Goal: Information Seeking & Learning: Learn about a topic

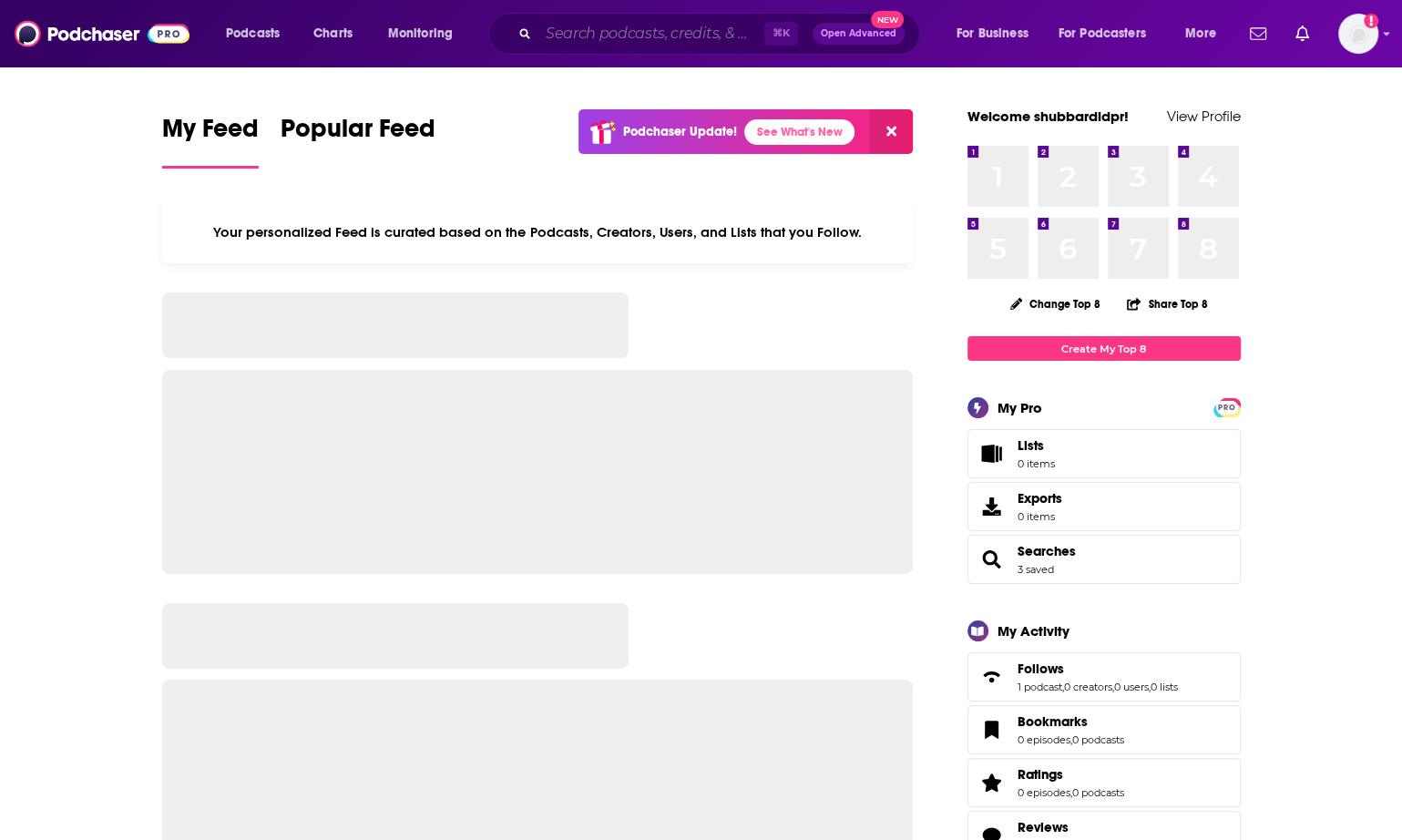
click at [630, 42] on input "Search podcasts, credits, & more..." at bounding box center [650, 33] width 226 height 29
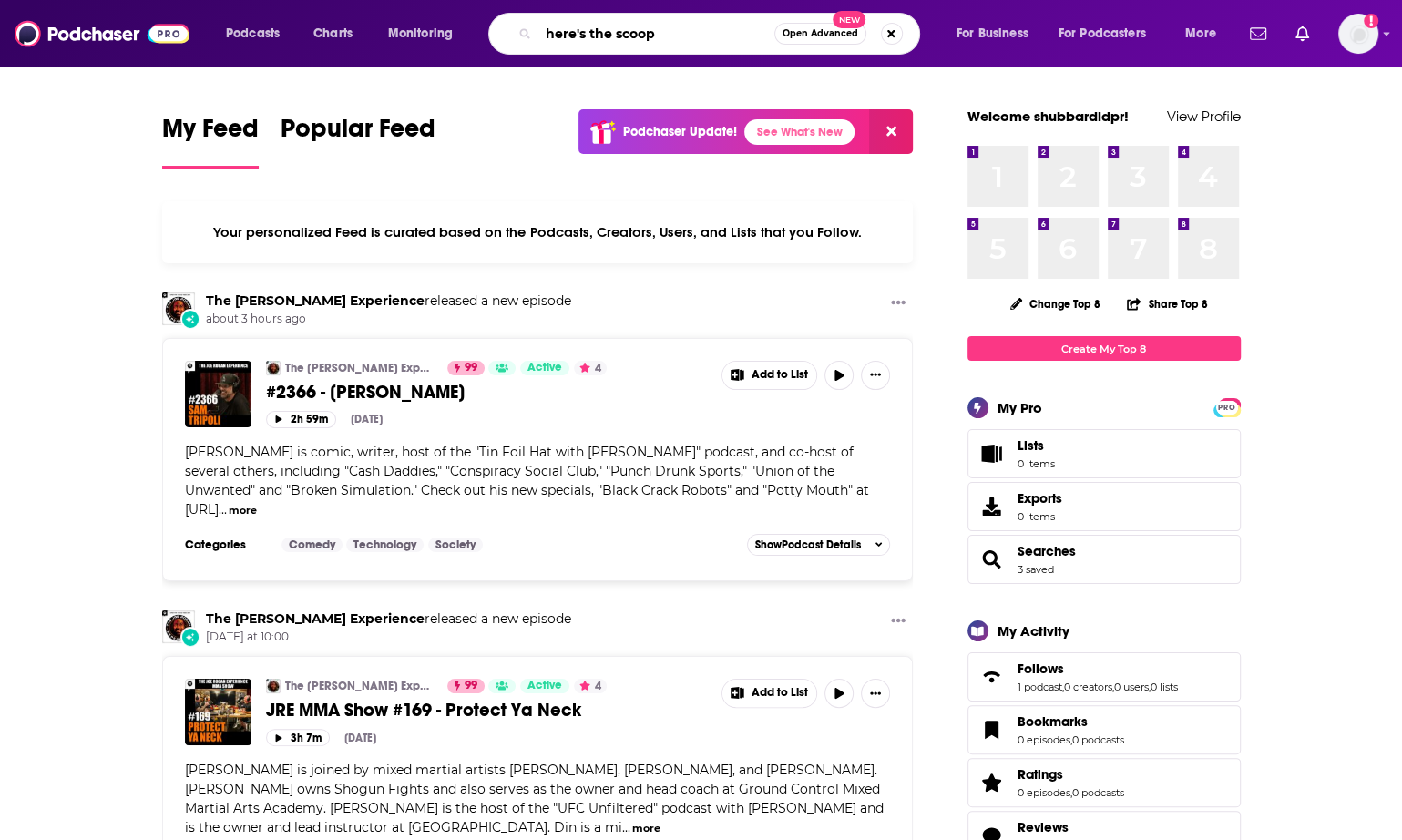
type input "here's the scoop"
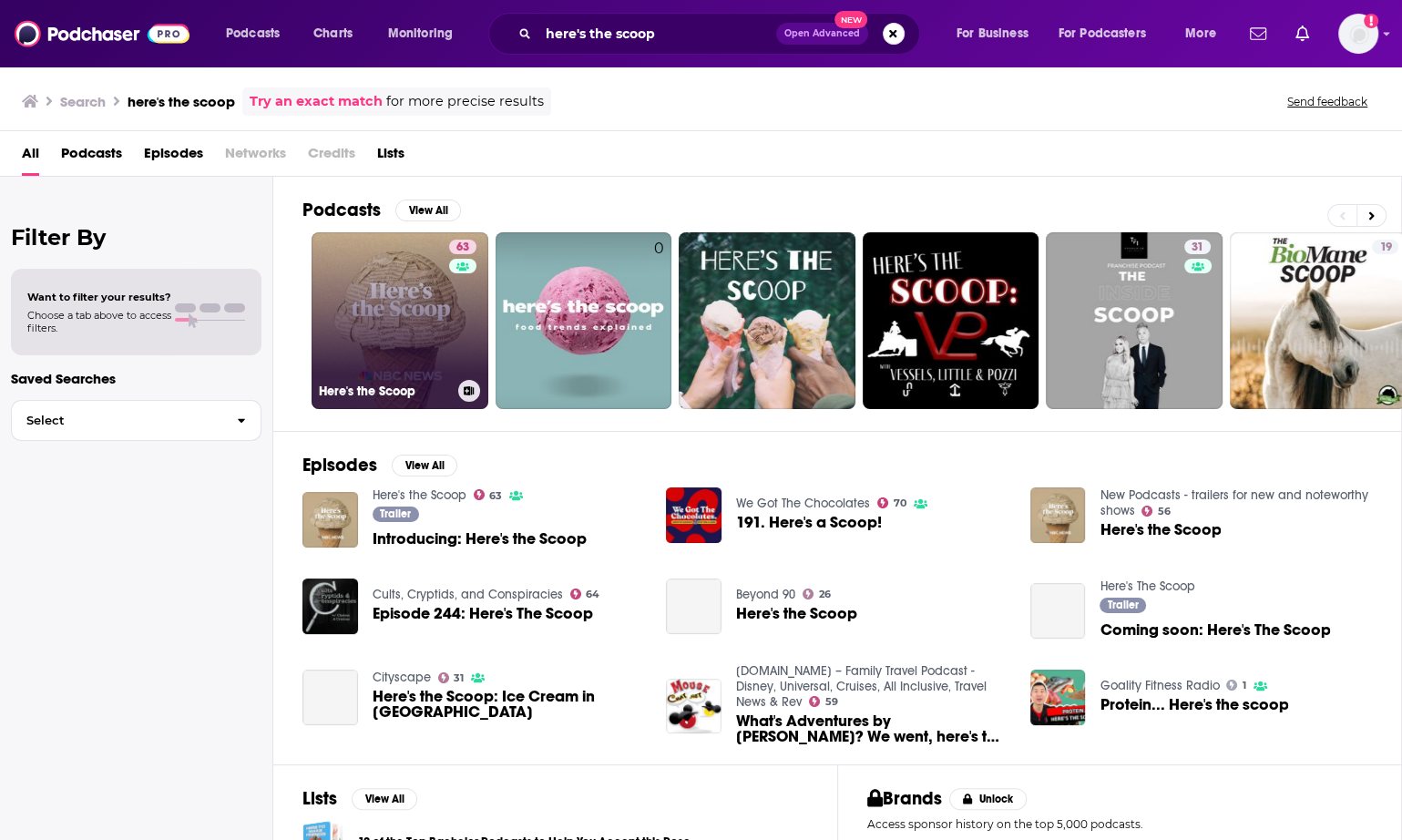
click at [423, 283] on link "63 Here's the Scoop" at bounding box center [400, 320] width 177 height 177
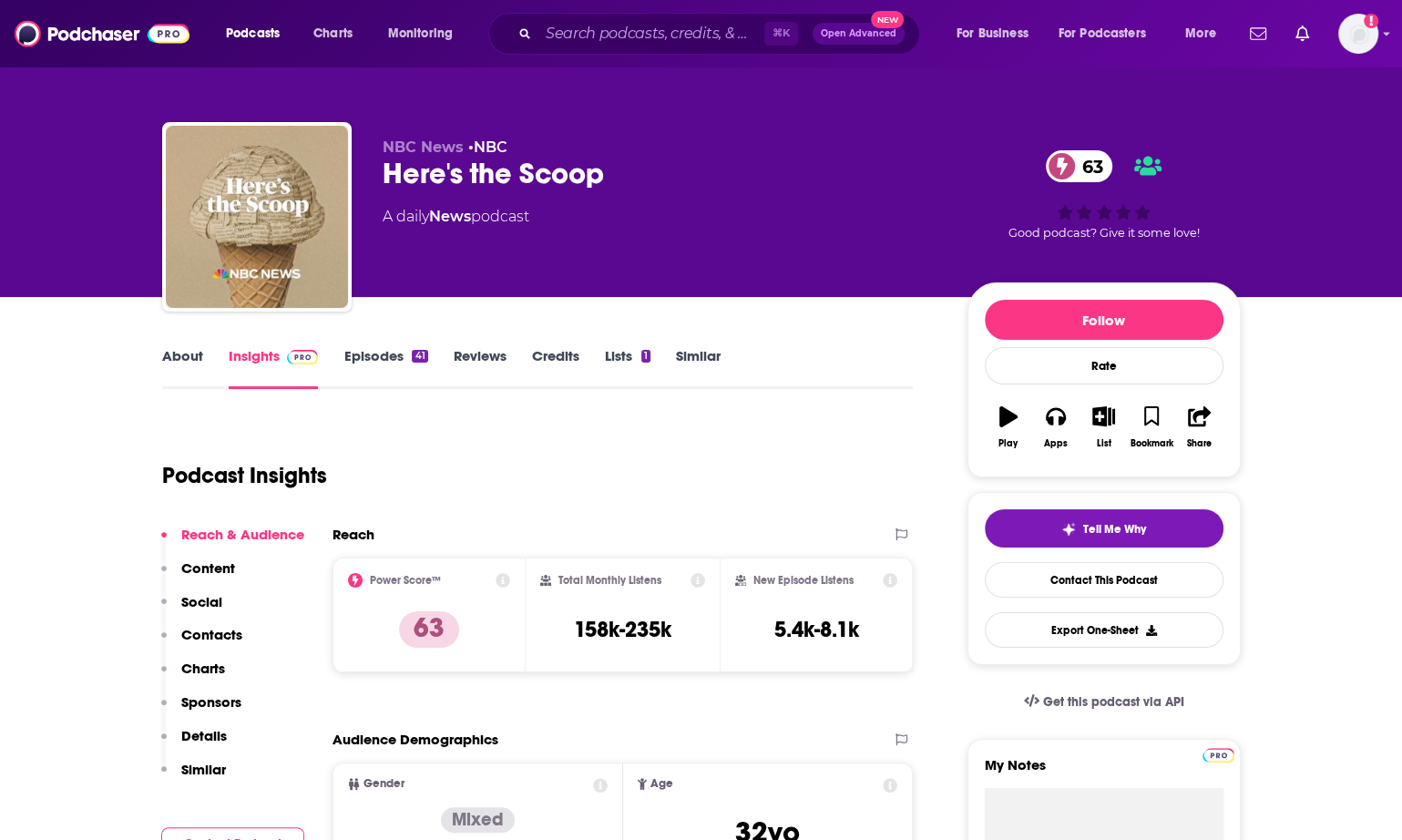
scroll to position [485, 0]
